Goal: Find specific page/section: Find specific page/section

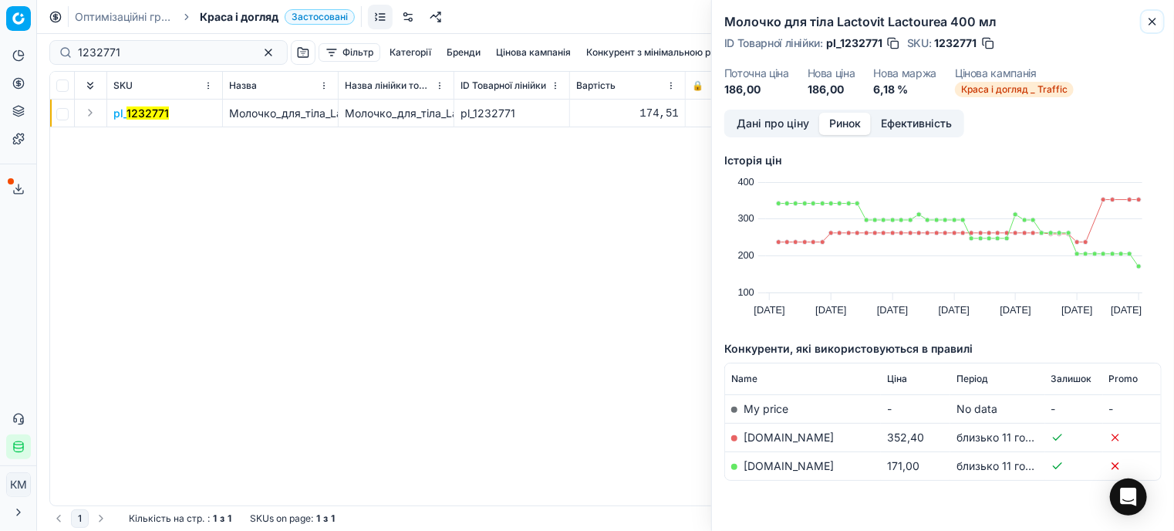
drag, startPoint x: 1153, startPoint y: 22, endPoint x: 975, endPoint y: 19, distance: 178.2
click at [1152, 21] on icon "button" at bounding box center [1153, 22] width 6 height 6
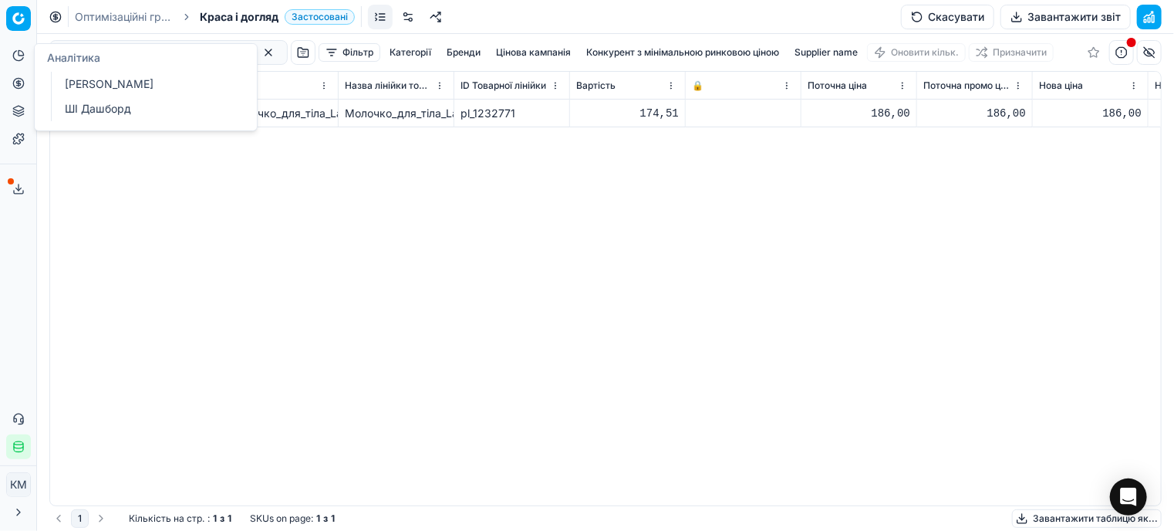
click at [234, 294] on div "pl_ 1232771 Молочко_для_тіла_Lactovit_Lactourea_400_мл Молочко_для_тіла_Lactovi…" at bounding box center [605, 303] width 1111 height 406
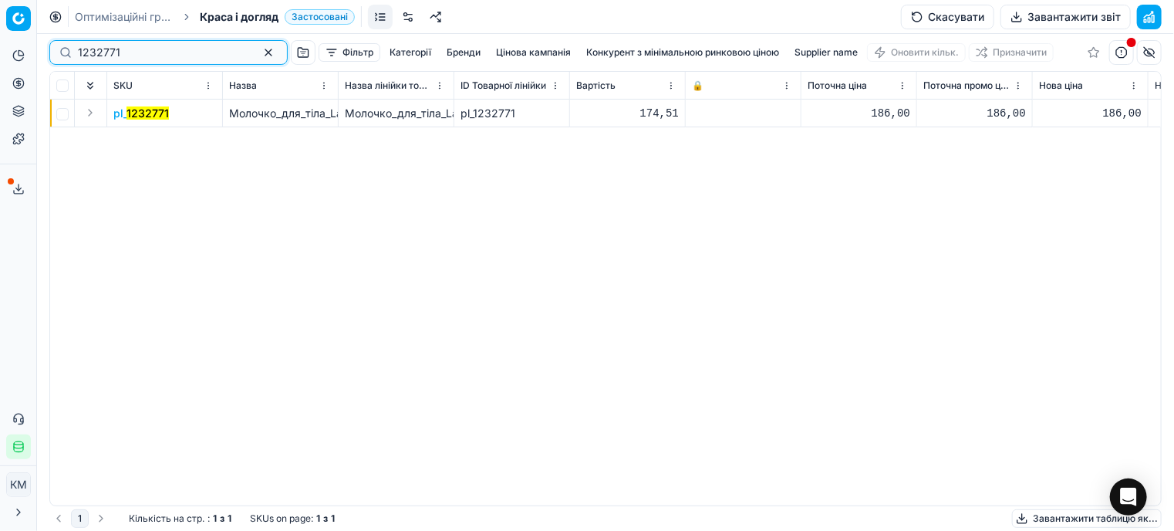
drag, startPoint x: 129, startPoint y: 52, endPoint x: 0, endPoint y: 25, distance: 131.5
click at [0, 25] on div "Pricing platform Аналітика Цінова оптимізація Асортимент продукції Шаблони Серв…" at bounding box center [587, 265] width 1174 height 531
paste input "76394"
click at [137, 117] on mark "1276394" at bounding box center [150, 112] width 46 height 13
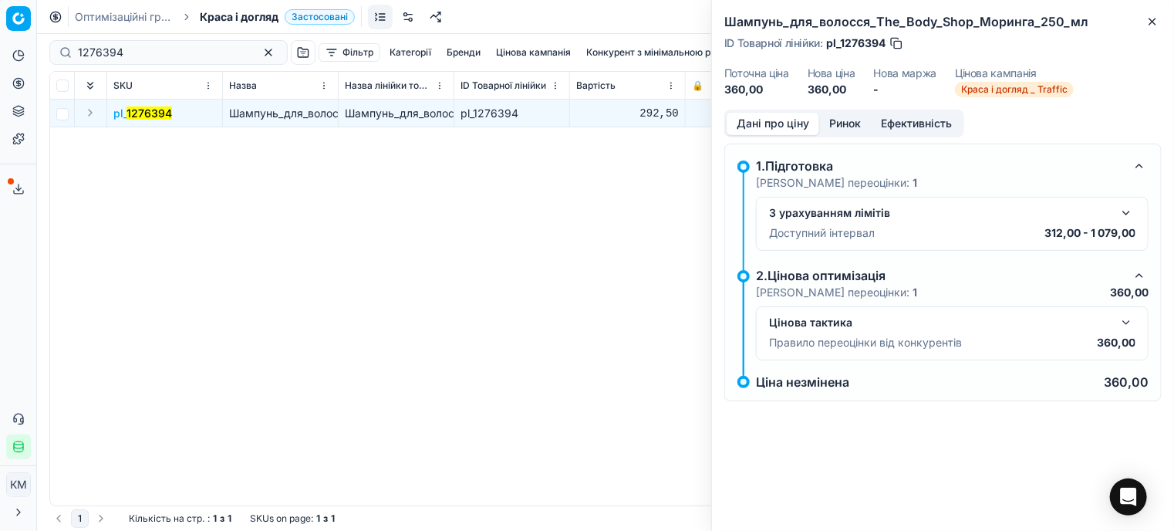
click at [842, 120] on button "Ринок" at bounding box center [845, 124] width 52 height 22
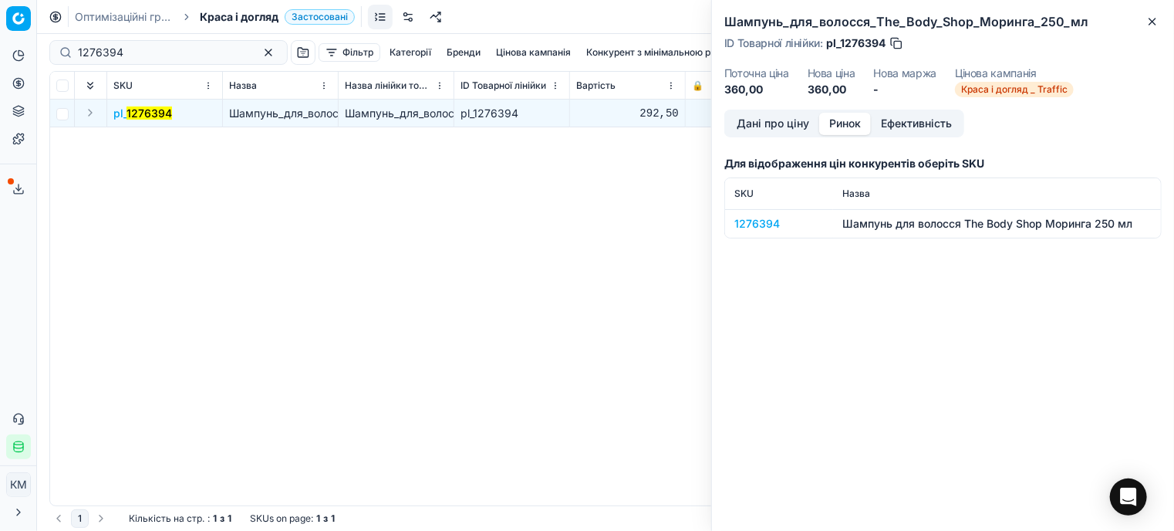
click at [752, 219] on div "1276394" at bounding box center [778, 223] width 89 height 15
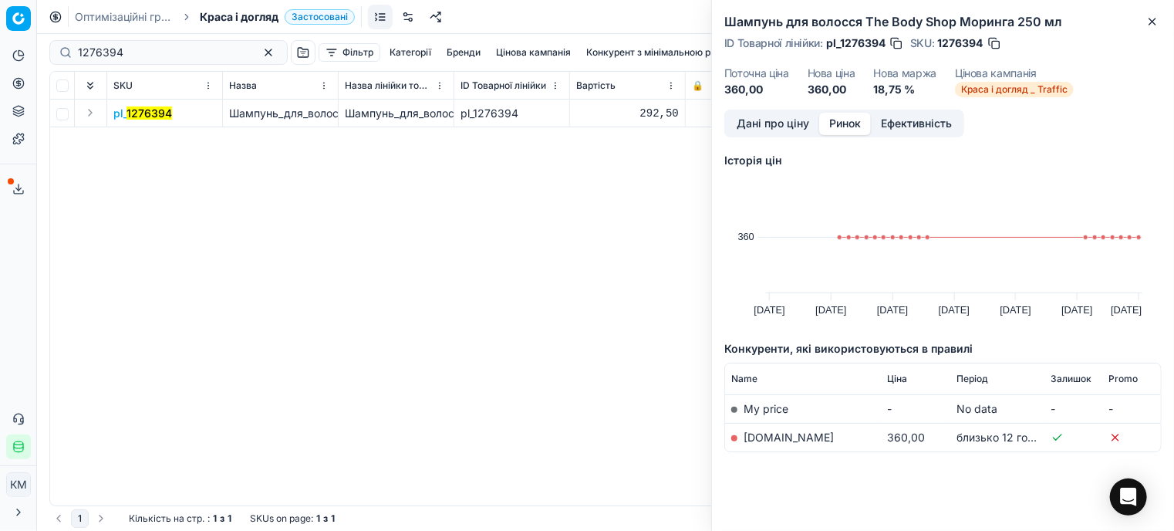
scroll to position [12, 0]
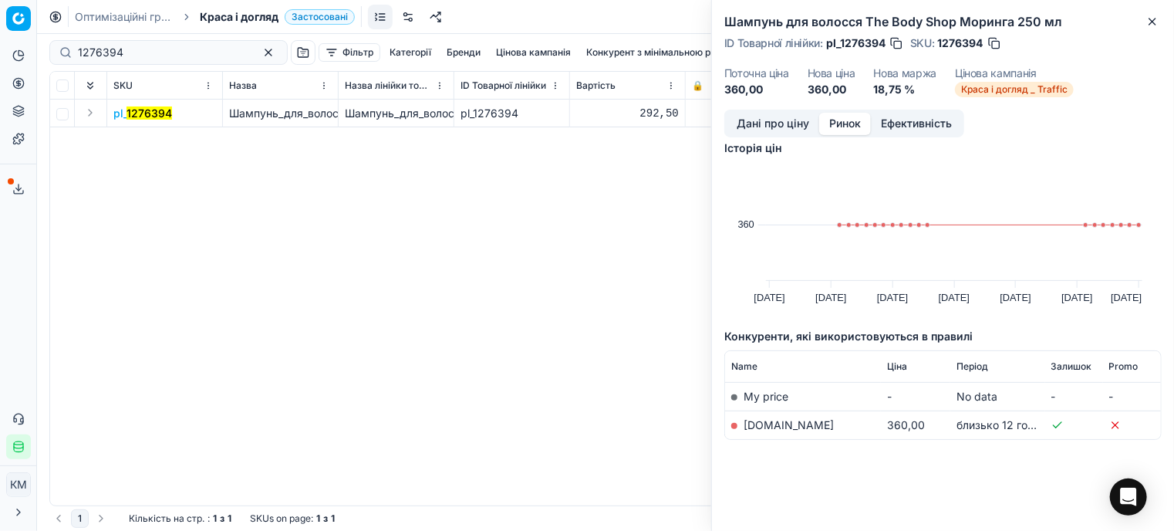
click at [773, 425] on link "[DOMAIN_NAME]" at bounding box center [789, 424] width 90 height 13
click at [1155, 24] on icon "button" at bounding box center [1153, 22] width 6 height 6
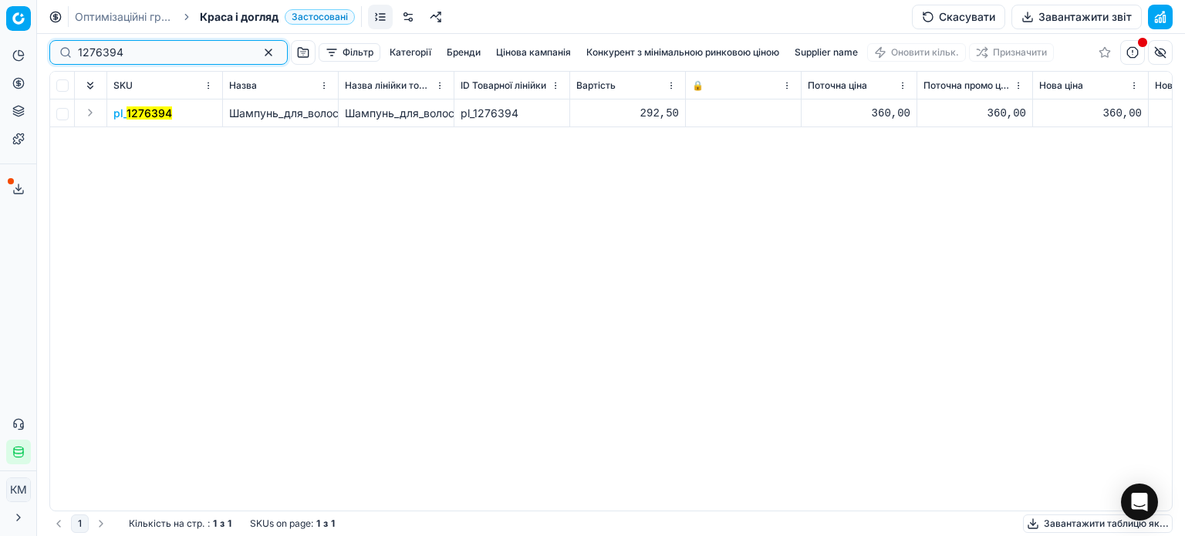
drag, startPoint x: 140, startPoint y: 53, endPoint x: 1, endPoint y: 30, distance: 140.8
click at [0, 30] on div "Pricing platform Аналітика Цінова оптимізація Асортимент продукції Шаблони Серв…" at bounding box center [592, 268] width 1185 height 536
paste input "438306"
type input "438306"
click at [157, 118] on mark "438306" at bounding box center [148, 112] width 42 height 13
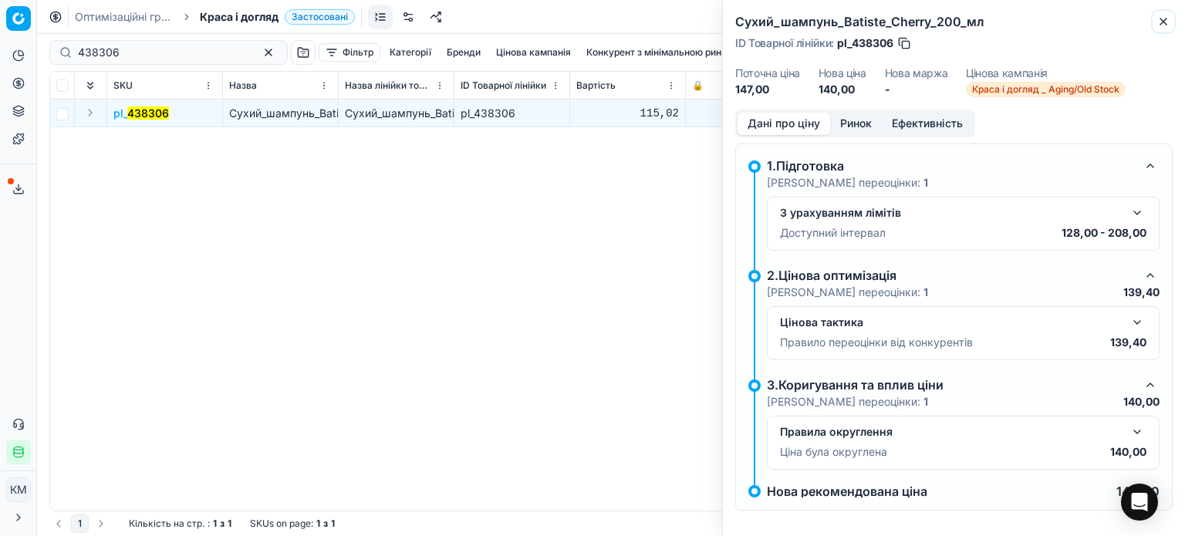
click at [1164, 23] on icon "button" at bounding box center [1163, 22] width 6 height 6
